Goal: Task Accomplishment & Management: Manage account settings

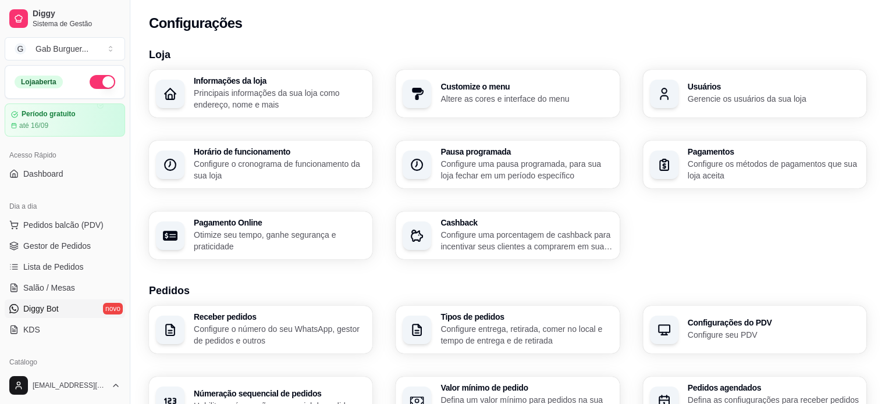
scroll to position [175, 0]
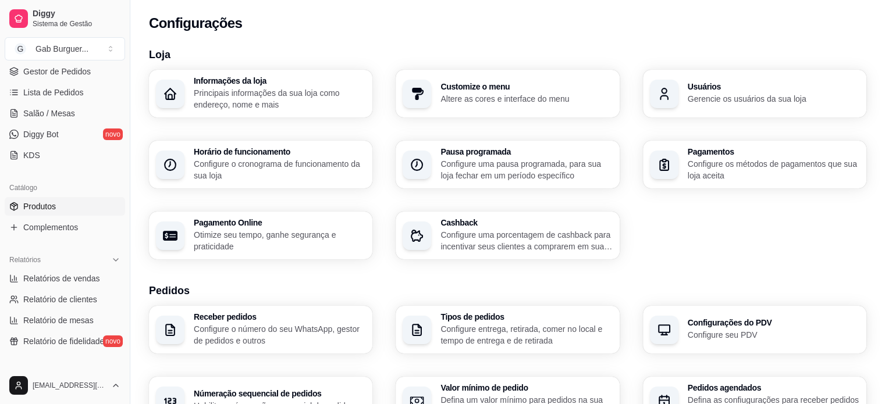
click at [52, 212] on link "Produtos" at bounding box center [65, 206] width 120 height 19
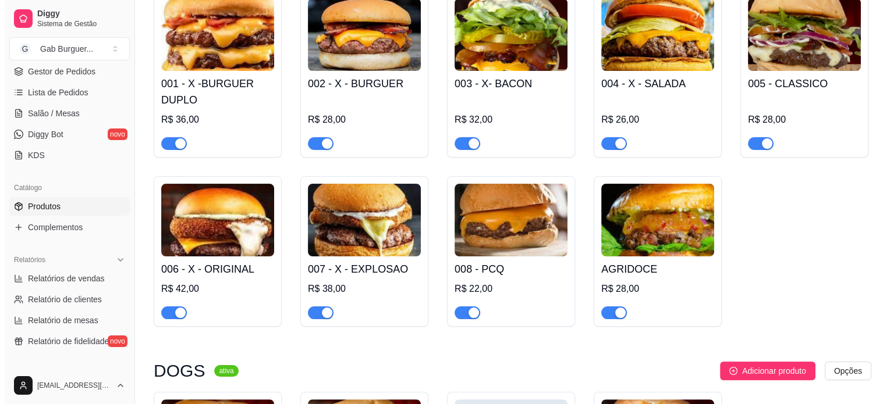
scroll to position [175, 0]
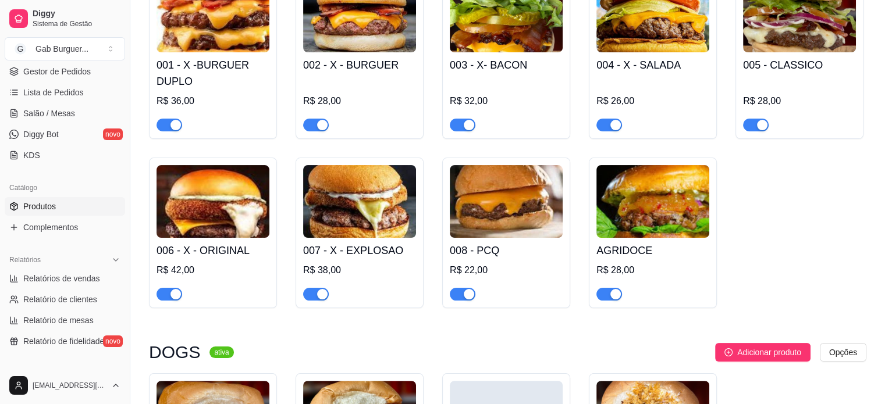
click at [374, 219] on img at bounding box center [359, 201] width 113 height 73
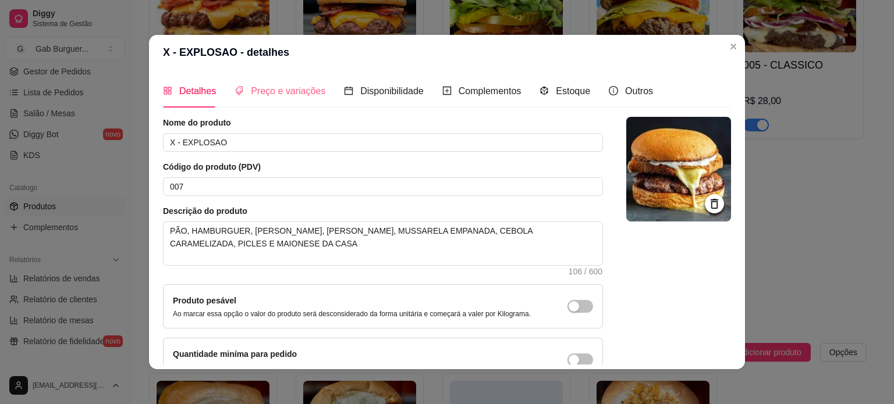
scroll to position [0, 0]
click at [251, 86] on span "Preço e variações" at bounding box center [288, 91] width 74 height 10
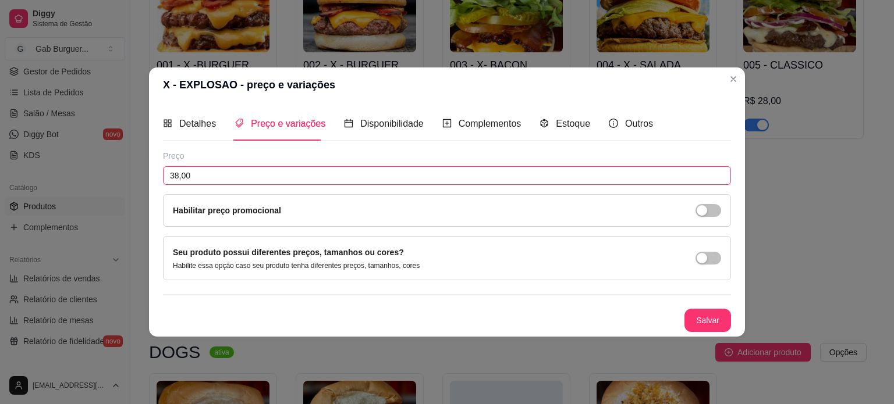
click at [237, 183] on input "38,00" at bounding box center [447, 175] width 568 height 19
click at [177, 174] on input "38,00" at bounding box center [447, 175] width 568 height 19
type input "36,00"
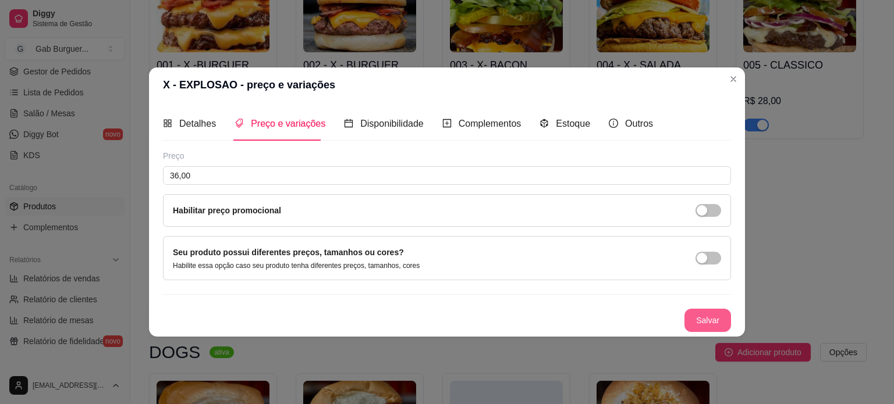
click at [706, 321] on button "Salvar" at bounding box center [707, 320] width 47 height 23
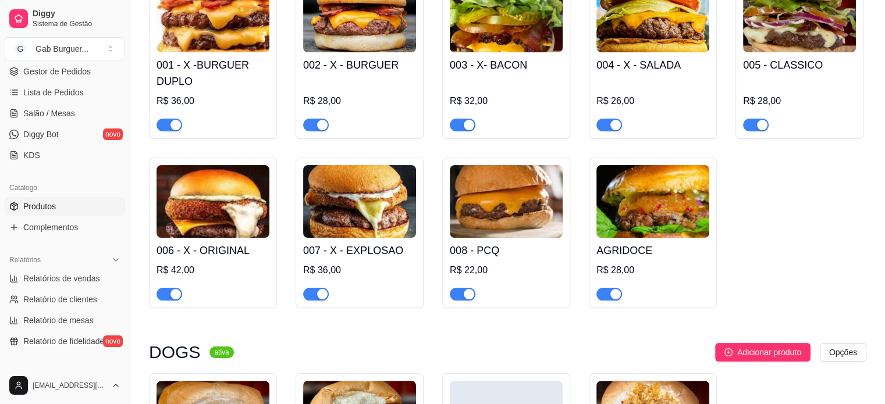
click at [199, 207] on img at bounding box center [213, 201] width 113 height 73
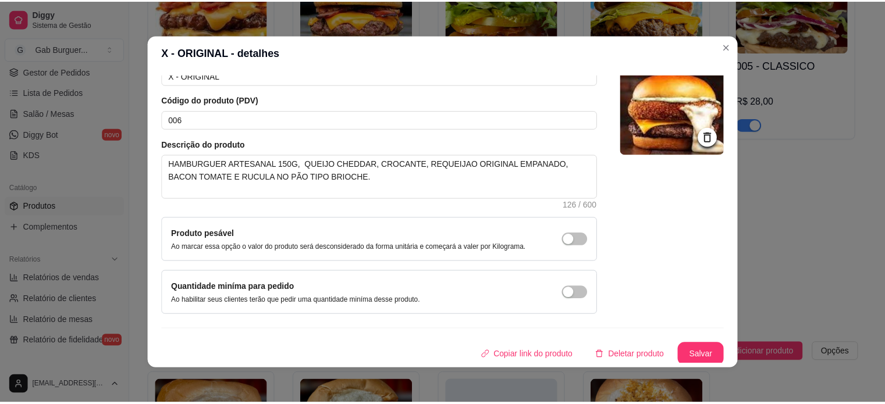
scroll to position [67, 0]
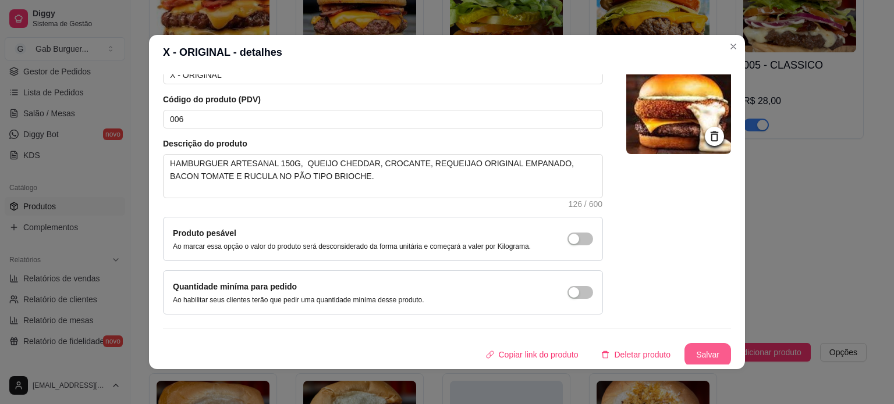
click at [698, 356] on button "Salvar" at bounding box center [707, 354] width 47 height 23
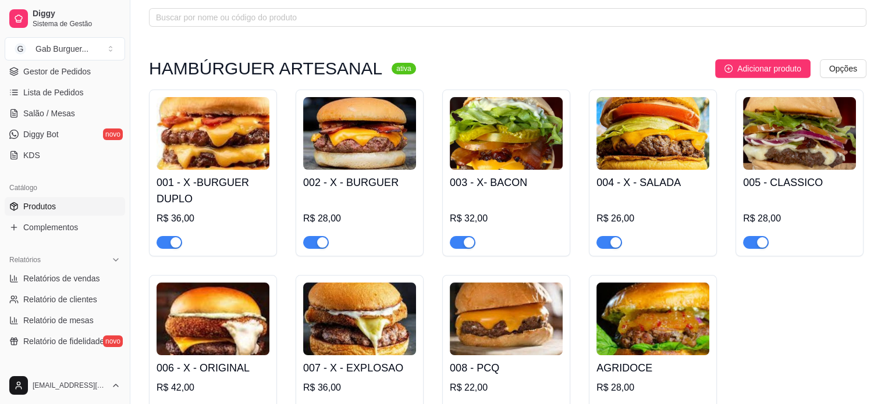
scroll to position [0, 0]
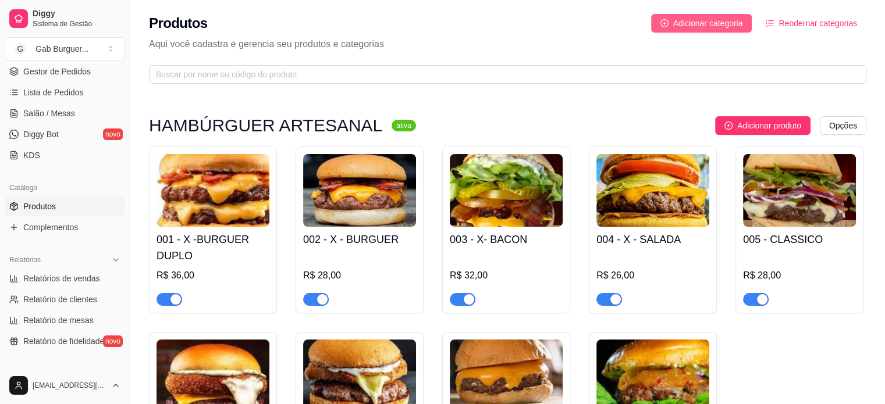
click at [696, 31] on button "Adicionar categoria" at bounding box center [701, 23] width 101 height 19
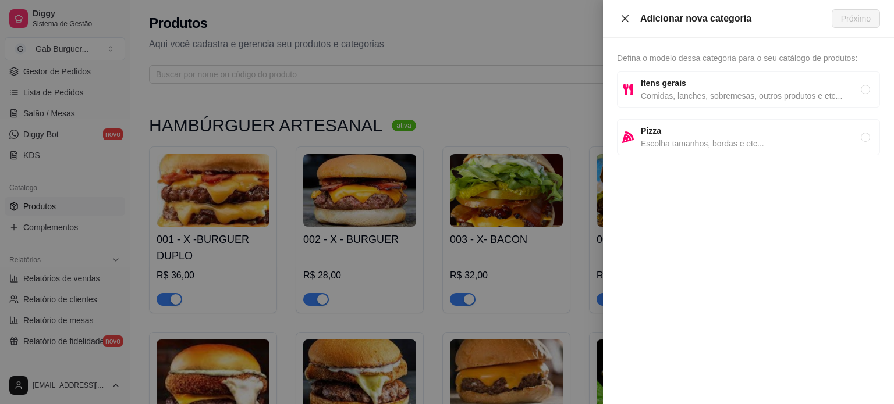
click at [623, 23] on button "Close" at bounding box center [625, 18] width 16 height 11
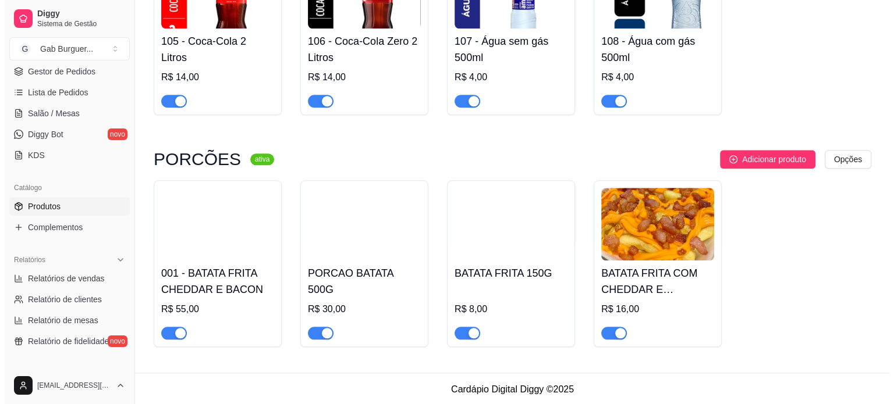
scroll to position [1239, 0]
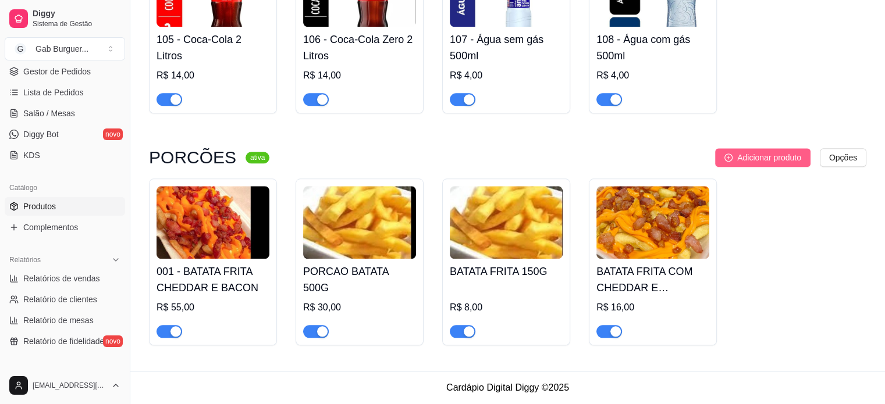
click at [791, 157] on span "Adicionar produto" at bounding box center [769, 157] width 64 height 13
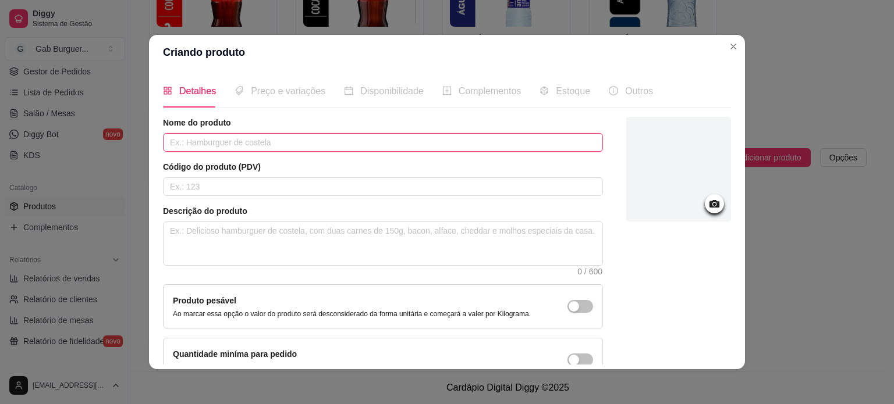
click at [225, 147] on input "text" at bounding box center [383, 142] width 440 height 19
type input "COMBO KIDS"
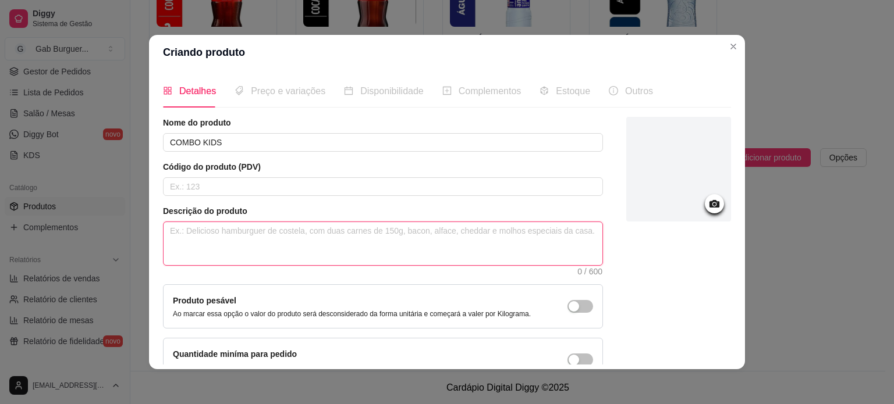
click at [233, 236] on textarea at bounding box center [383, 243] width 439 height 43
type textarea "1"
type textarea "1 X"
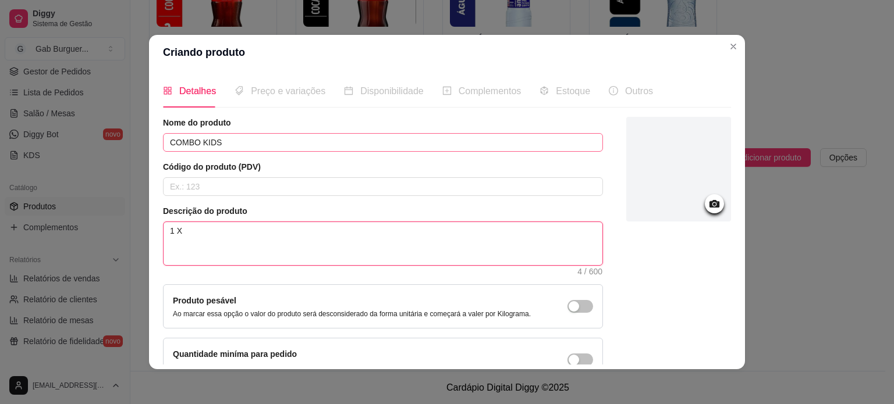
type textarea "1 X -"
type textarea "1 X - S"
type textarea "1 X - SA"
type textarea "1 X - SAL"
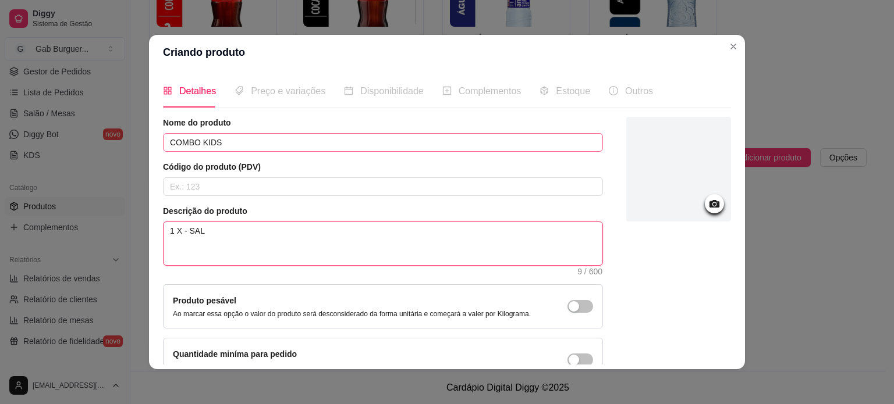
type textarea "1 X - SALA"
type textarea "1 X - SALAD"
type textarea "1 X - SALADA"
type textarea "1 X - SALADA K"
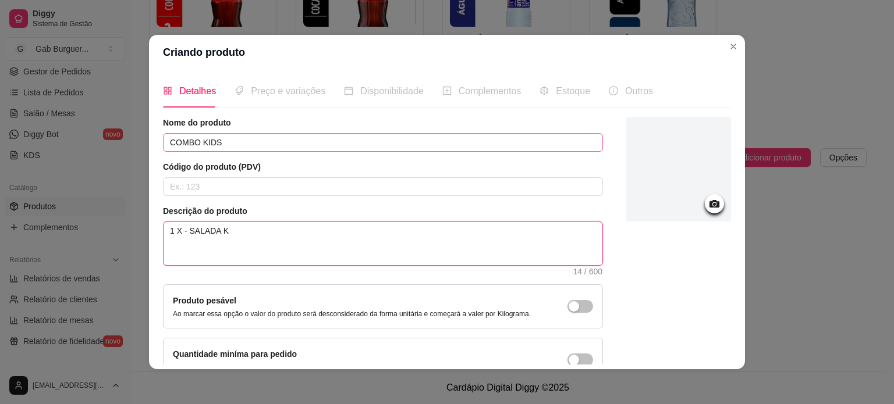
type textarea "1 X - SALADA KI"
type textarea "1 X - SALADA KID"
type textarea "1 X - SALADA KIDS"
type textarea "1 X - SALADA KIDS +"
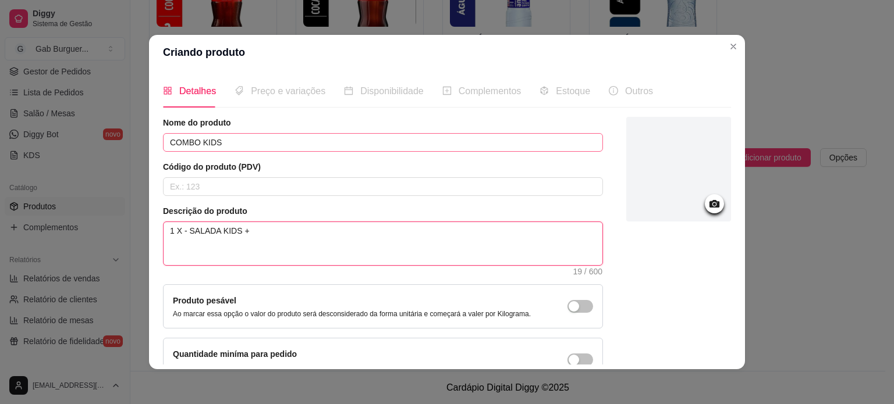
type textarea "1 X - SALADA KIDS +"
type textarea "1 X - SALADA KIDS + 1"
type textarea "1 X - SALADA KIDS + 1 B"
type textarea "1 X - SALADA KIDS + 1 BA"
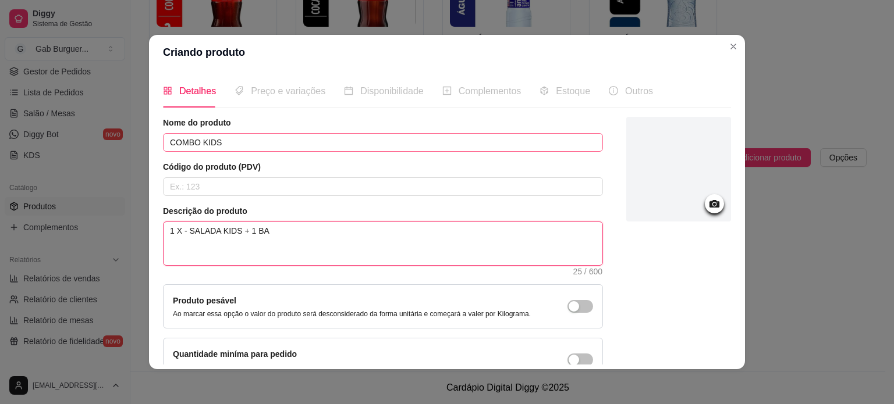
type textarea "1 X - SALADA KIDS + 1 BAT"
type textarea "1 X - SALADA KIDS + 1 BATT"
type textarea "1 X - SALADA KIDS + 1 BAT"
type textarea "1 X - SALADA KIDS + 1 BATA"
type textarea "1 X - SALADA KIDS + 1 BATAT"
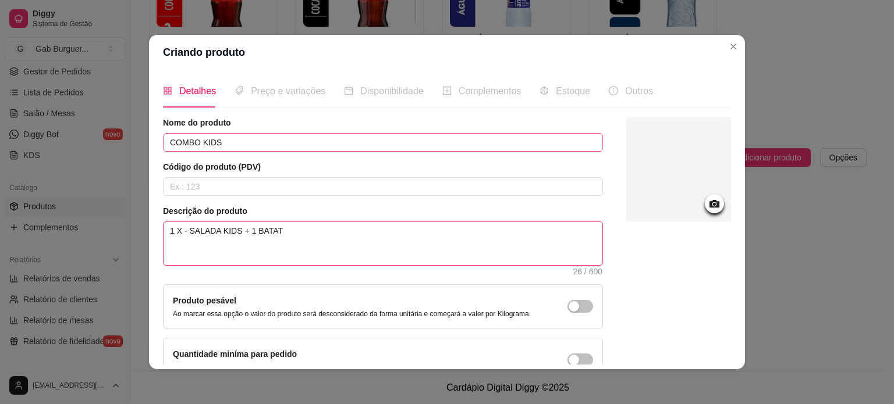
type textarea "1 X - SALADA KIDS + 1 BATATA"
type textarea "1 X - SALADA KIDS + 1 BATATA 1"
type textarea "1 X - SALADA KIDS + 1 BATATA 15"
type textarea "1 X - SALADA KIDS + 1 BATATA 150"
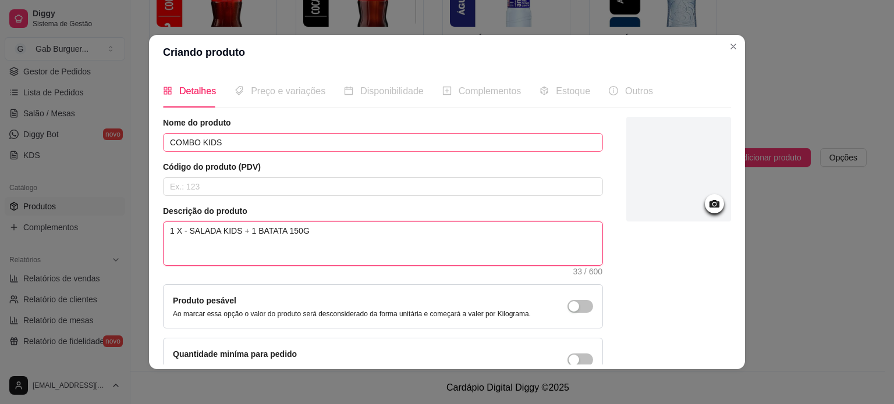
type textarea "1 X - SALADA KIDS + 1 BATATA 150G"
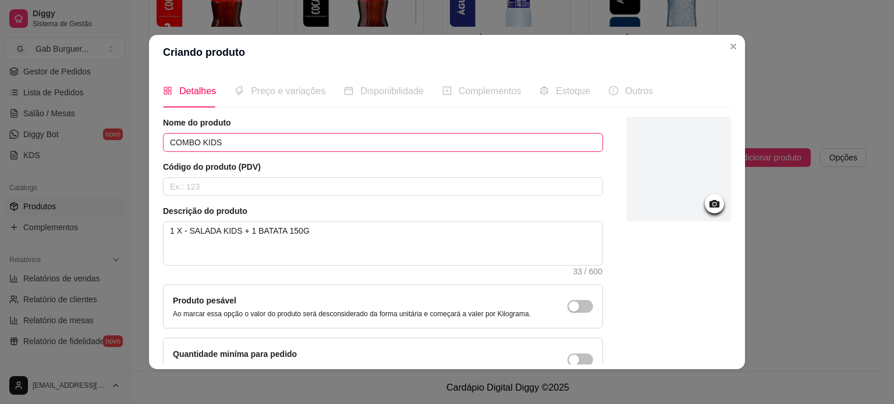
click at [367, 141] on input "COMBO KIDS" at bounding box center [383, 142] width 440 height 19
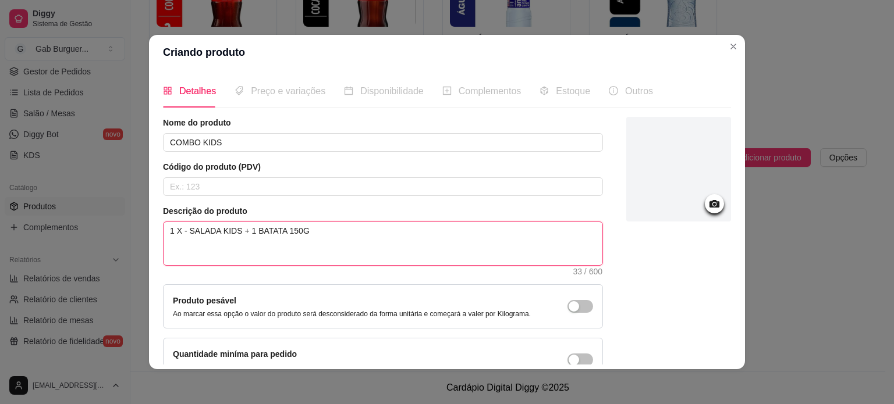
click at [300, 229] on textarea "1 X - SALADA KIDS + 1 BATATA 150G" at bounding box center [383, 243] width 439 height 43
click at [289, 229] on textarea "1 X - SALADA KIDS + 1 BATATA 150G" at bounding box center [383, 243] width 439 height 43
type textarea "1 X - SALADA KIDS + 1 BATATA 10G"
type textarea "1 X - SALADA KIDS + 1 BATATA 100G"
click at [314, 228] on textarea "1 X - SALADA KIDS + 1 BATATA 100G" at bounding box center [383, 243] width 439 height 43
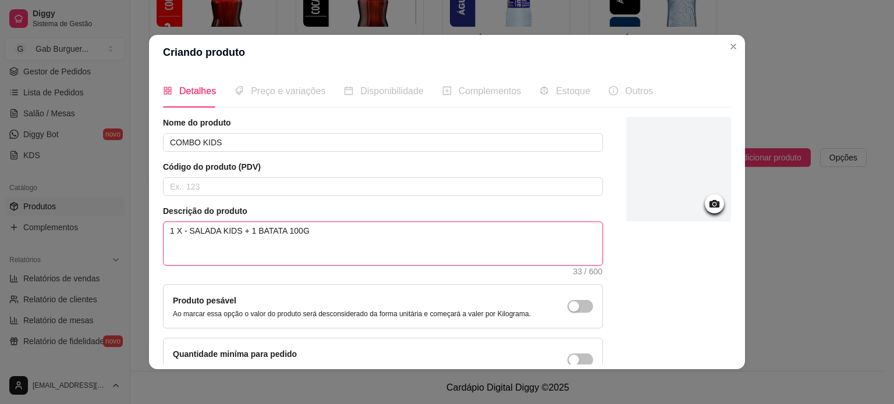
type textarea "1 X - SALADA KIDS + 1 BATATA 100G"
type textarea "1 X - SALADA KIDS + 1 BATATA 100G +"
type textarea "1 X - SALADA KIDS + 1 BATATA 100G + 1"
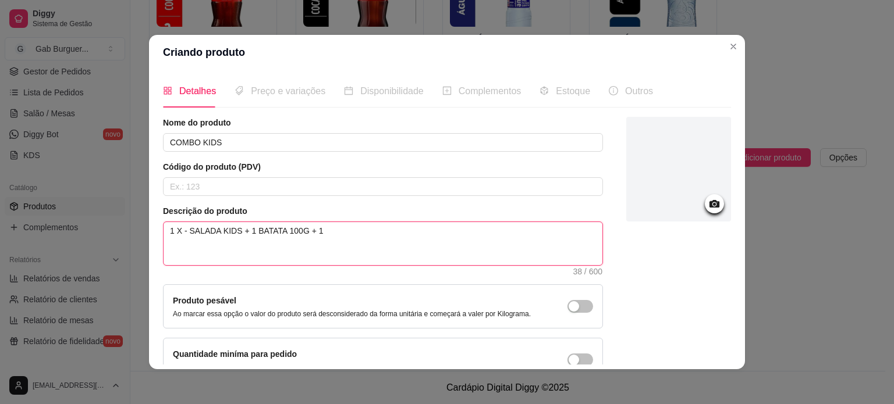
type textarea "1 X - SALADA KIDS + 1 BATATA 100G + 1 S"
type textarea "1 X - SALADA KIDS + 1 BATATA 100G + 1 SU"
type textarea "1 X - SALADA KIDS + 1 BATATA 100G + 1 SUC"
type textarea "1 X - SALADA KIDS + 1 BATATA 100G + 1 SUCO"
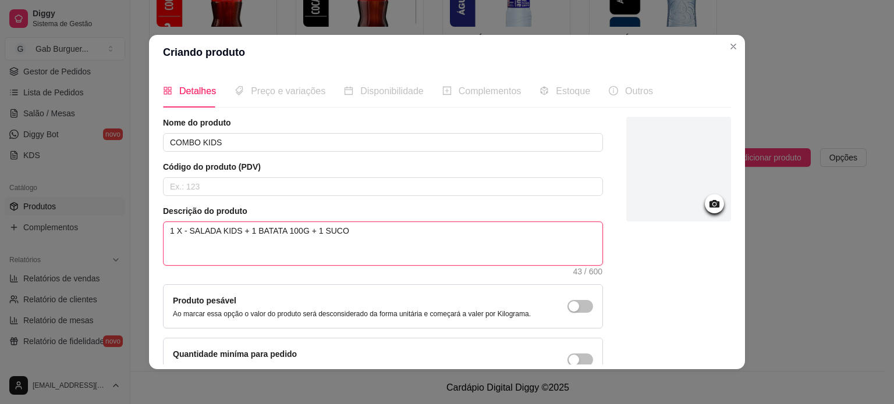
type textarea "1 X - SALADA KIDS + 1 BATATA 100G + 1 SUCO K"
type textarea "1 X - SALADA KIDS + 1 BATATA 100G + 1 SUCO KA"
type textarea "1 X - SALADA KIDS + 1 BATATA 100G + 1 SUCO KAP"
type textarea "1 X - SALADA KIDS + 1 BATATA 100G + 1 SUCO KAPO"
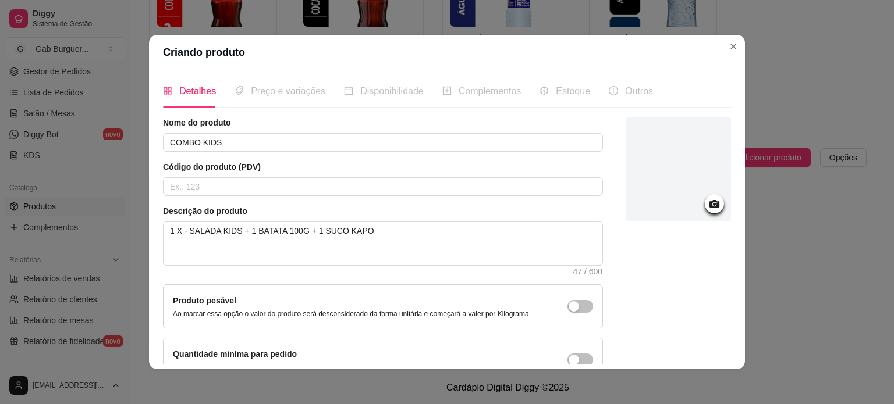
click at [709, 201] on icon at bounding box center [714, 204] width 10 height 8
click at [263, 96] on span "Preço e variações" at bounding box center [288, 91] width 74 height 10
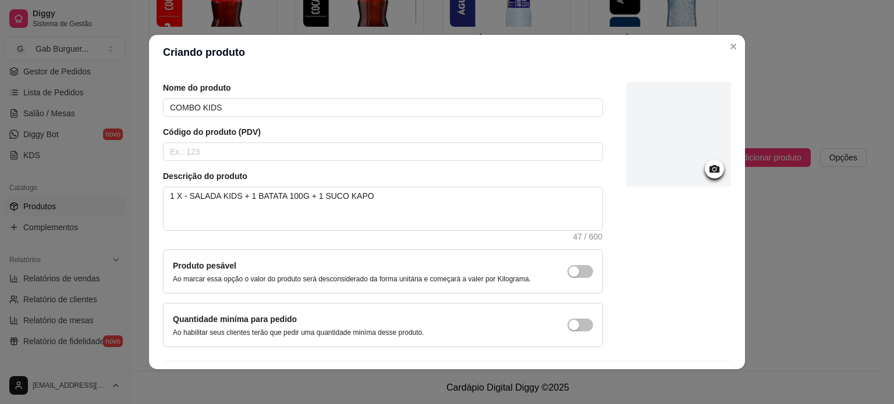
scroll to position [67, 0]
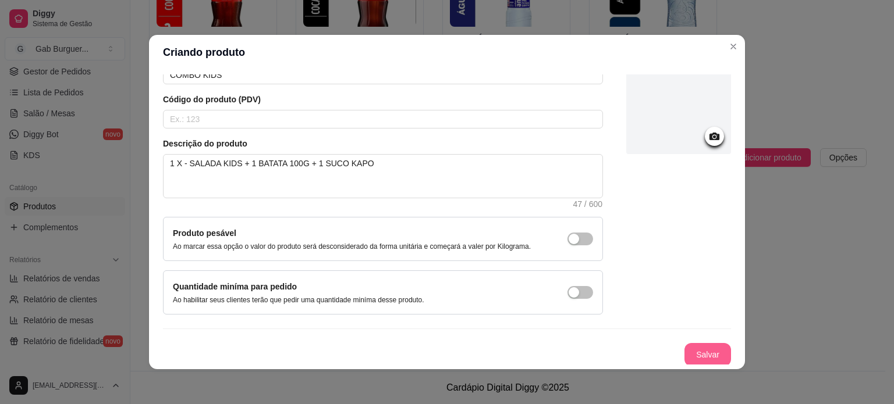
click at [691, 351] on button "Salvar" at bounding box center [707, 354] width 47 height 23
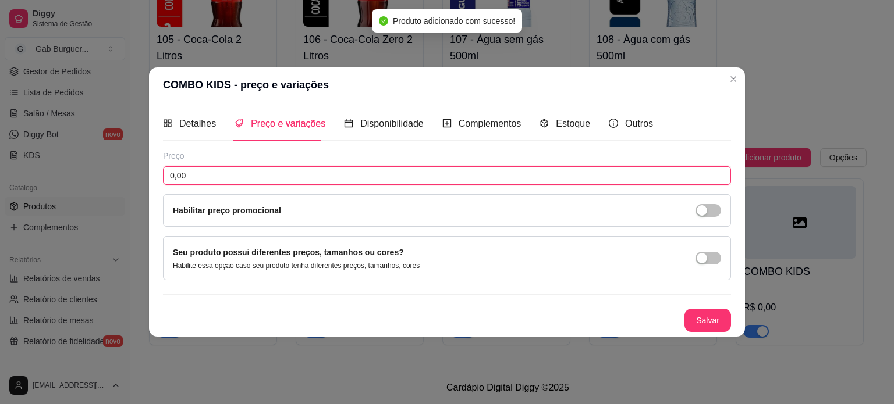
click at [234, 175] on input "0,00" at bounding box center [447, 175] width 568 height 19
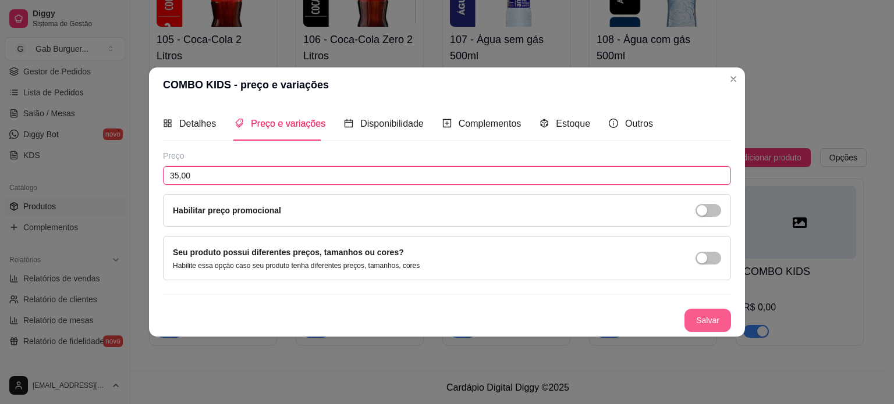
type input "35,00"
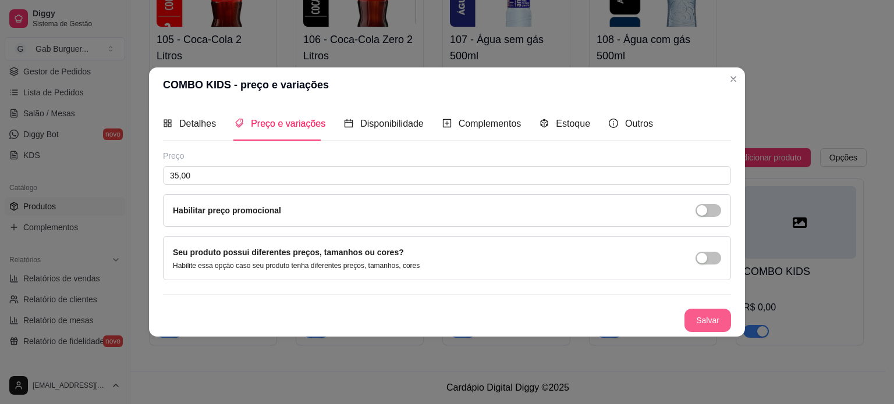
click at [724, 321] on button "Salvar" at bounding box center [707, 320] width 47 height 23
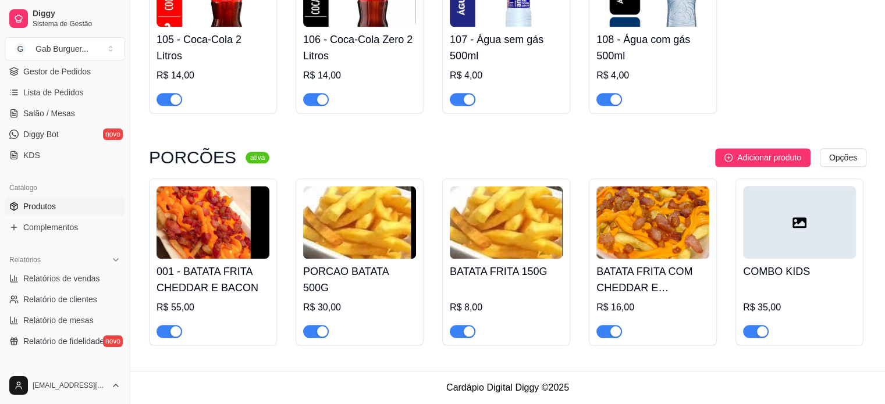
click at [784, 255] on div at bounding box center [799, 222] width 113 height 73
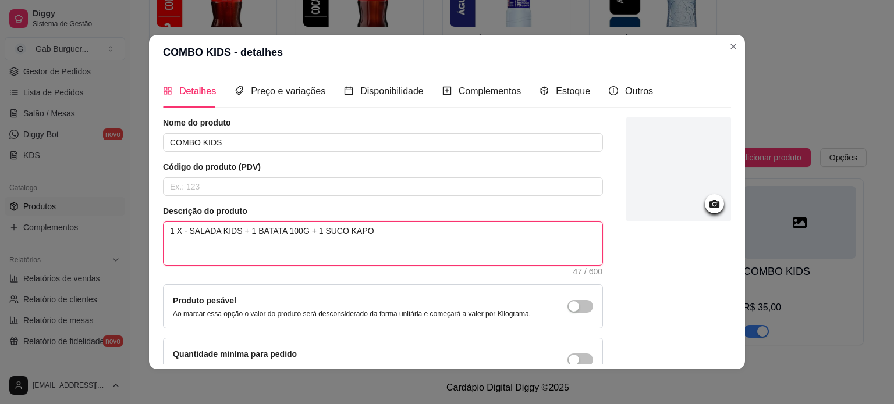
click at [385, 238] on textarea "1 X - SALADA KIDS + 1 BATATA 100G + 1 SUCO KAPO" at bounding box center [383, 243] width 439 height 43
type textarea "1 X - SALADA KIDS + 1 BATATA 100G + 1 SUCO KAPO"
type textarea "1 X - SALADA KIDS + 1 BATATA 100G + 1 SUCO KAPO +"
type textarea "1 X - SALADA KIDS + 1 BATATA 100G + 1 SUCO KAPO + 1"
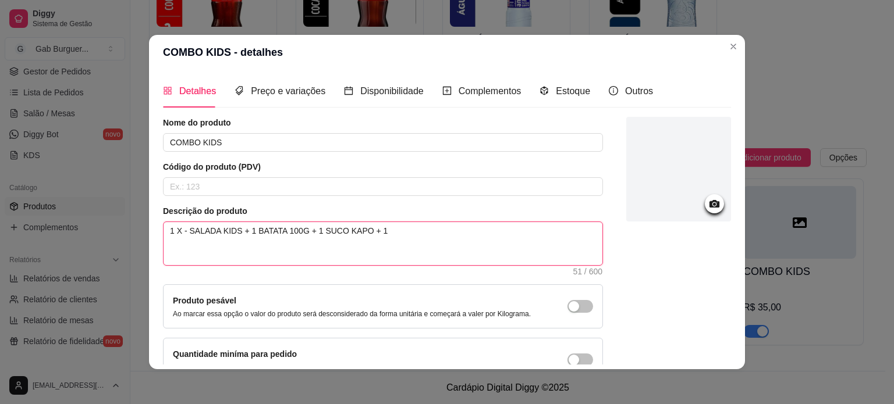
type textarea "1 X - SALADA KIDS + 1 BATATA 100G + 1 SUCO KAPO + 1"
type textarea "1 X - SALADA KIDS + 1 BATATA 100G + 1 SUCO KAPO + 1 F"
type textarea "1 X - SALADA KIDS + 1 BATATA 100G + 1 SUCO KAPO + 1 FI"
type textarea "1 X - SALADA KIDS + 1 BATATA 100G + 1 SUCO KAPO + 1 FIN"
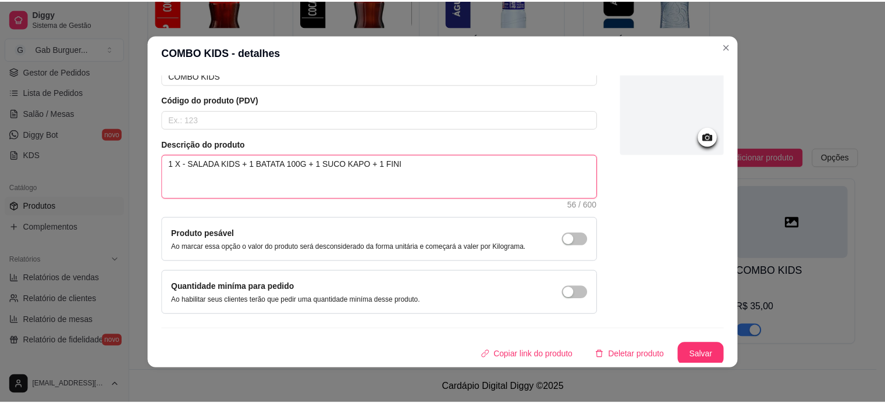
scroll to position [67, 0]
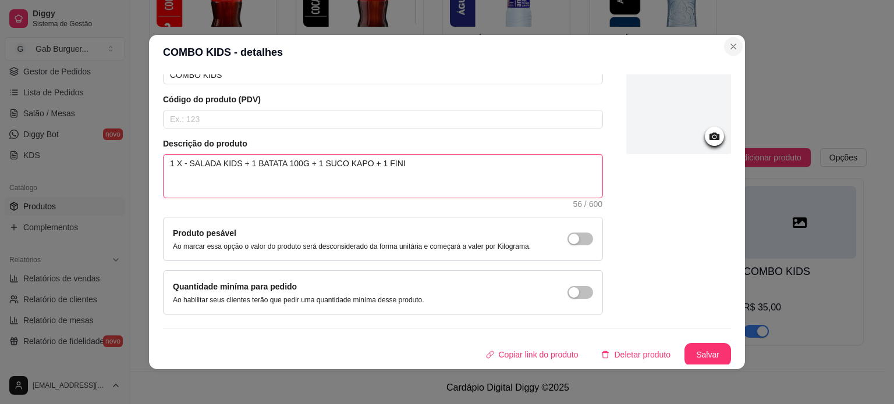
type textarea "1 X - SALADA KIDS + 1 BATATA 100G + 1 SUCO KAPO + 1 FINI"
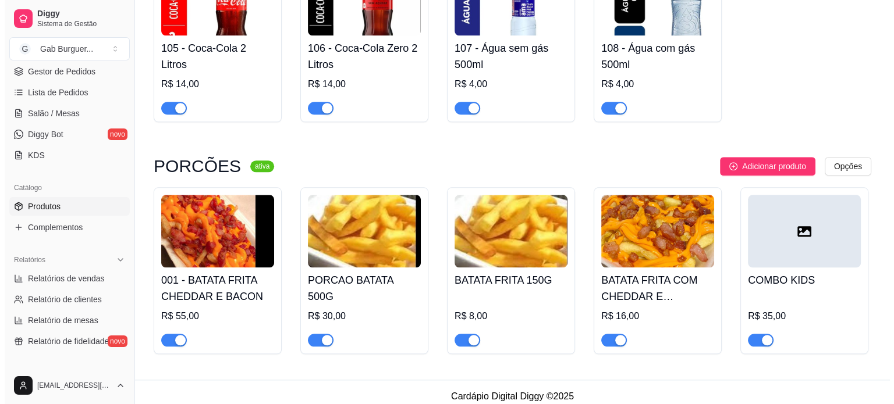
scroll to position [1239, 0]
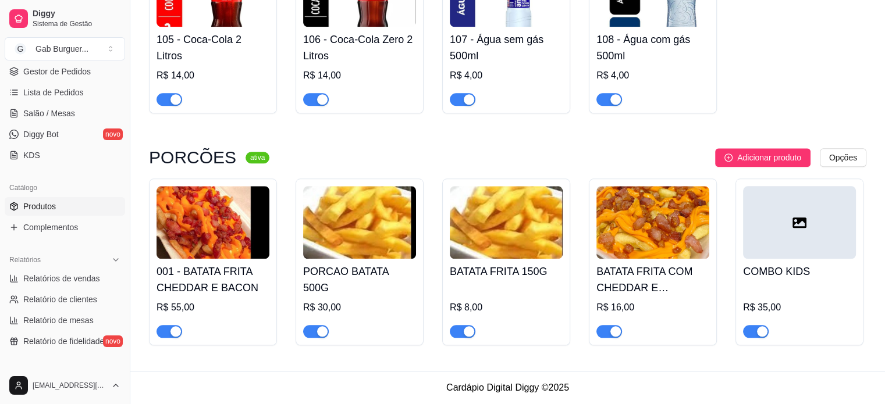
click at [769, 207] on div at bounding box center [799, 222] width 113 height 73
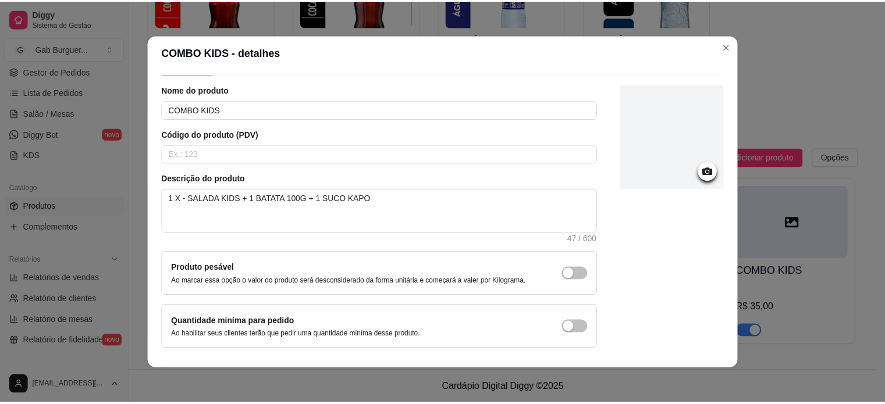
scroll to position [0, 0]
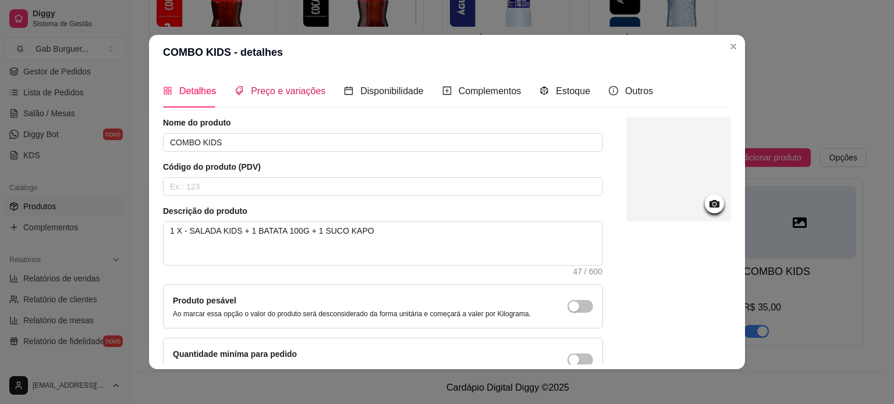
click at [251, 93] on span "Preço e variações" at bounding box center [288, 91] width 74 height 10
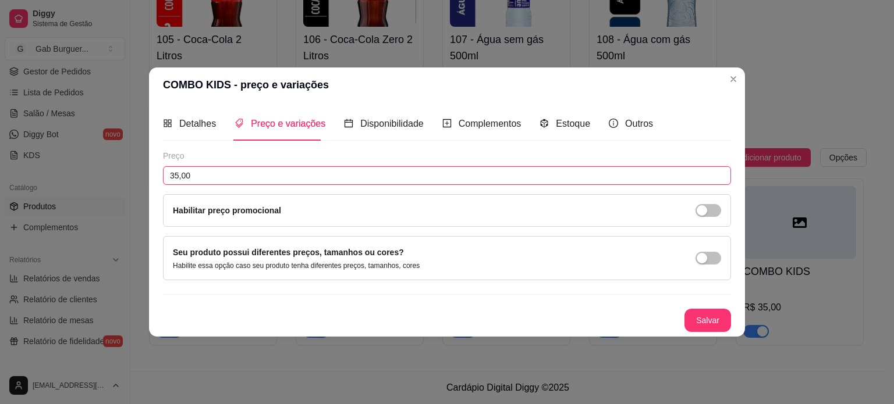
click at [219, 182] on input "35,00" at bounding box center [447, 175] width 568 height 19
type input "29,90"
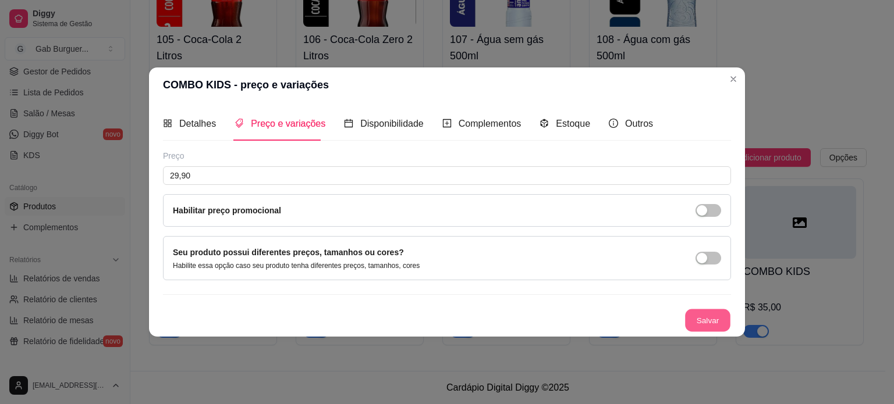
click at [717, 326] on button "Salvar" at bounding box center [707, 320] width 45 height 23
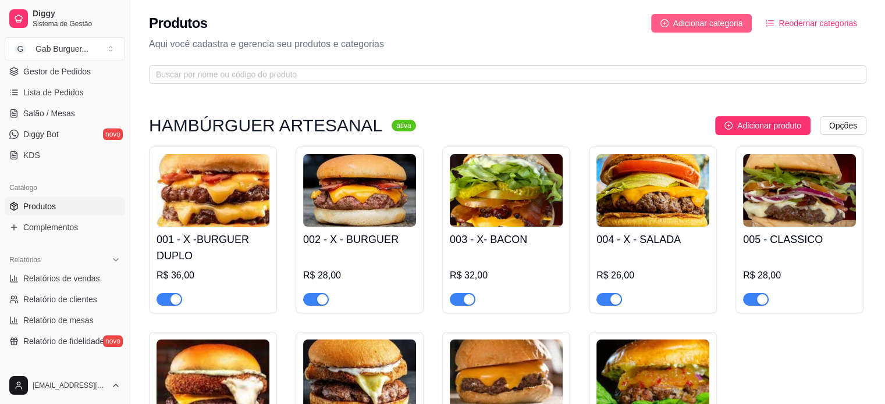
click at [711, 22] on span "Adicionar categoria" at bounding box center [708, 23] width 70 height 13
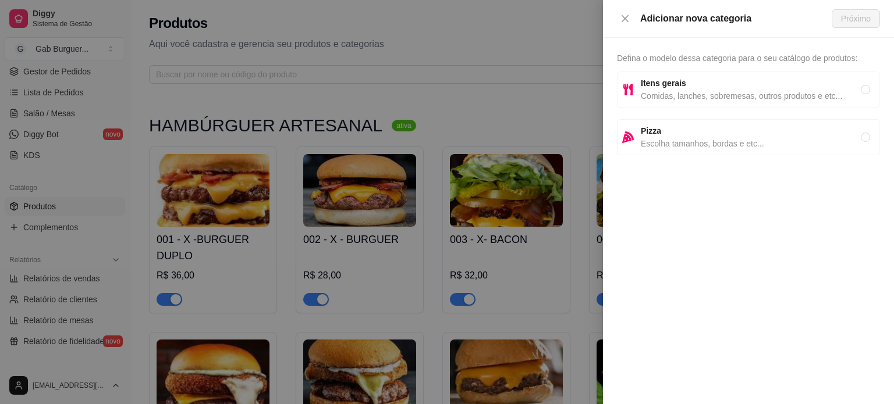
click at [705, 95] on span "Comidas, lanches, sobremesas, outros produtos e etc..." at bounding box center [751, 96] width 220 height 13
radio input "true"
click at [838, 20] on button "Próximo" at bounding box center [856, 18] width 48 height 19
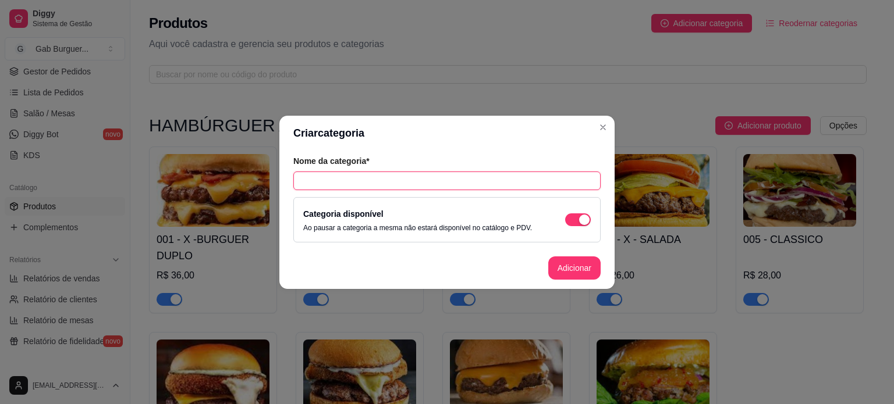
click at [443, 187] on input "text" at bounding box center [446, 181] width 307 height 19
type input "COMBOS"
click at [566, 269] on button "Adicionar" at bounding box center [574, 268] width 51 height 23
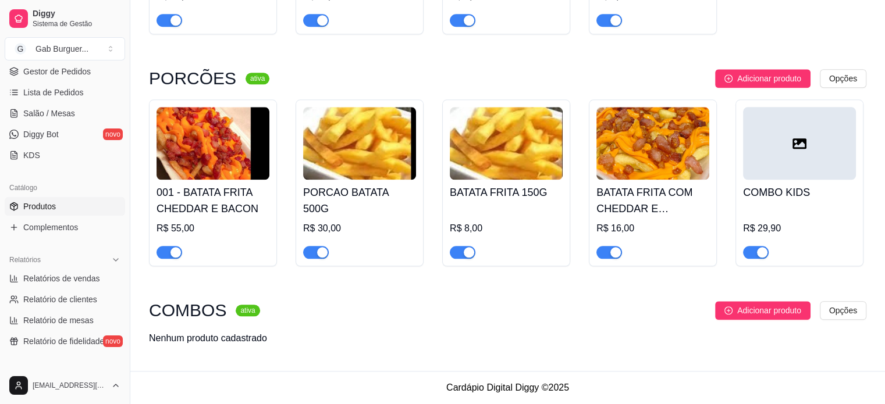
scroll to position [1318, 0]
click at [794, 309] on span "Adicionar produto" at bounding box center [769, 310] width 64 height 13
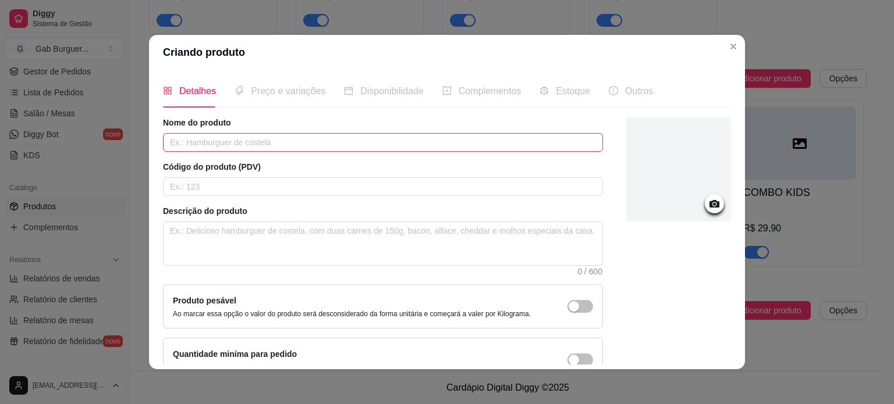
click at [186, 143] on input "text" at bounding box center [383, 142] width 440 height 19
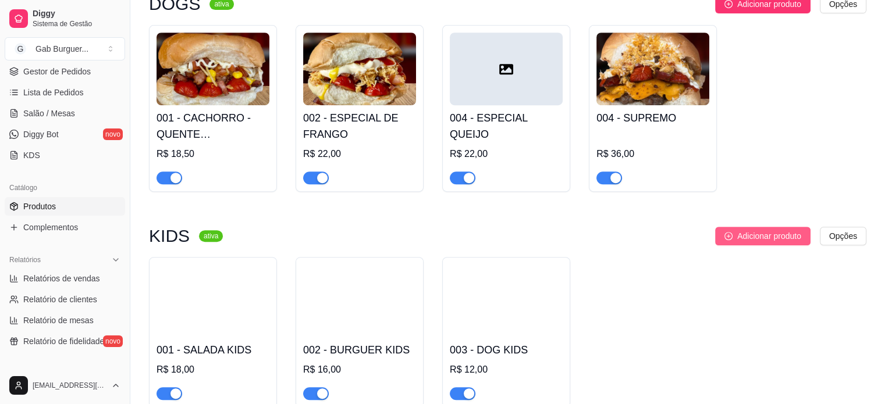
scroll to position [524, 0]
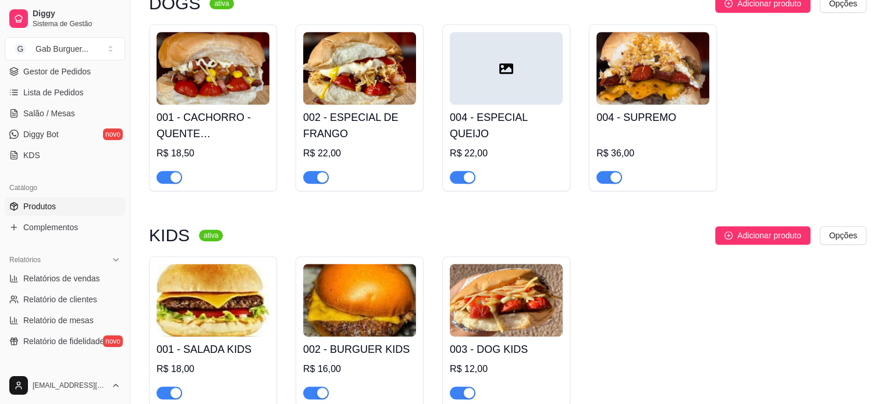
click at [233, 94] on img at bounding box center [213, 68] width 113 height 73
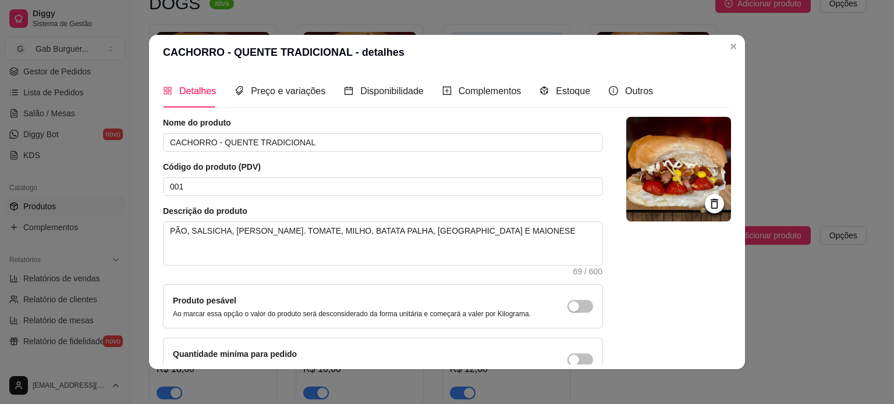
click at [708, 197] on icon at bounding box center [714, 203] width 13 height 13
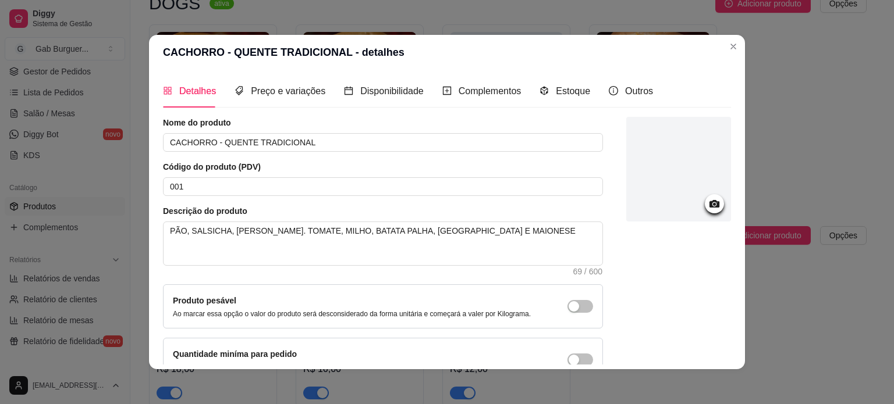
click at [708, 207] on icon at bounding box center [714, 203] width 13 height 13
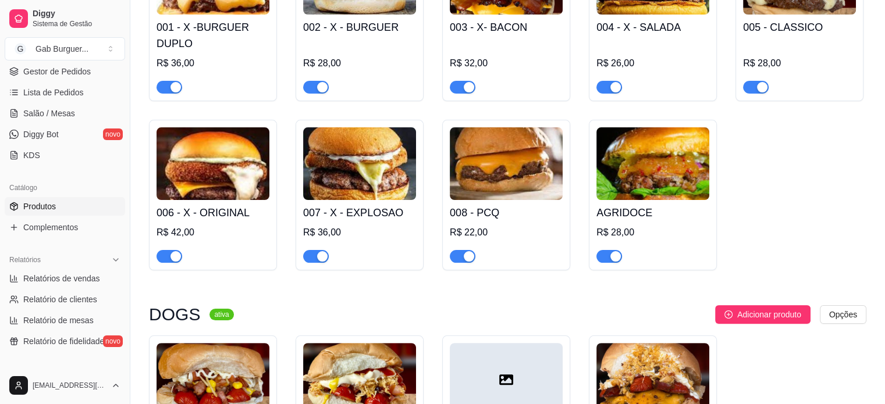
scroll to position [0, 0]
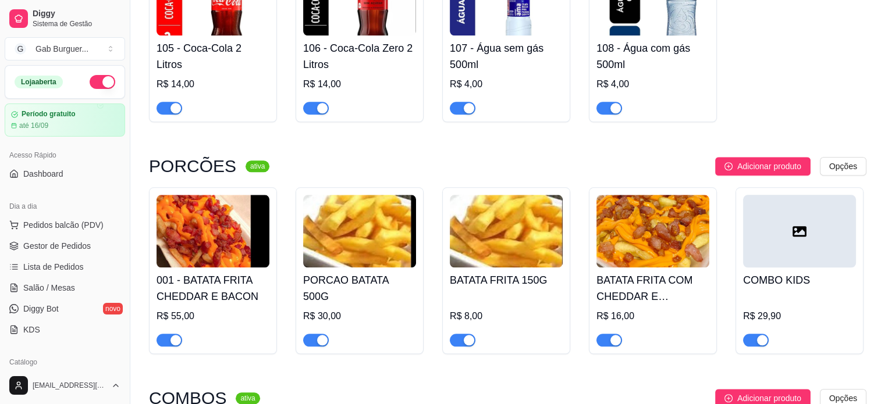
scroll to position [1318, 0]
